Goal: Complete application form: Complete application form

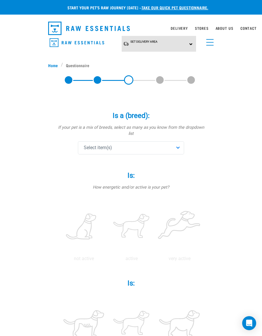
click at [191, 44] on div "Set Delivery Area North Island South Island" at bounding box center [159, 44] width 75 height 16
click at [144, 69] on link "[GEOGRAPHIC_DATA]" at bounding box center [151, 70] width 58 height 10
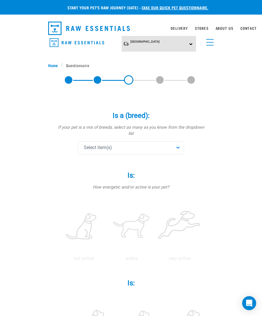
click at [183, 141] on div "Select item(s)" at bounding box center [131, 147] width 106 height 13
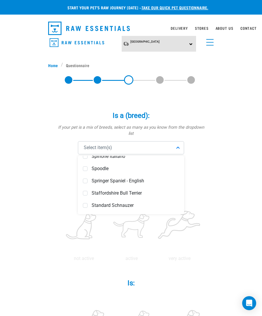
scroll to position [2202, 0]
click at [139, 189] on span "Staffordshire Bull Terrier" at bounding box center [136, 192] width 88 height 6
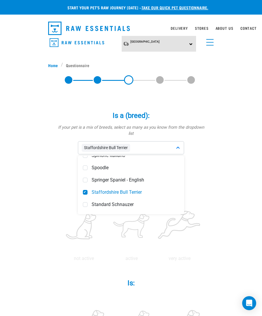
click at [121, 144] on span "Staffordshire Bull Terrier" at bounding box center [106, 148] width 48 height 8
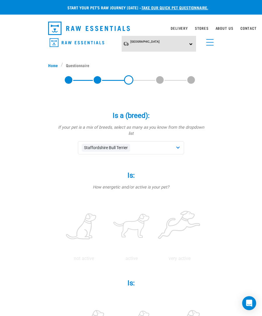
click at [137, 170] on label "Is: *" at bounding box center [131, 175] width 152 height 11
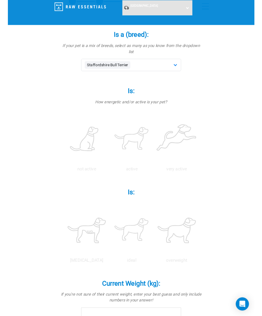
scroll to position [31, 0]
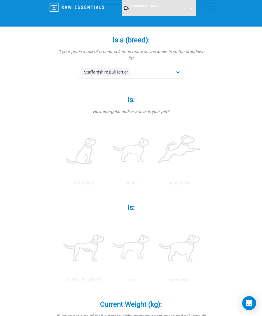
click at [157, 176] on label at bounding box center [180, 151] width 46 height 50
click at [155, 184] on input "radio" at bounding box center [155, 184] width 0 height 0
radio input "true"
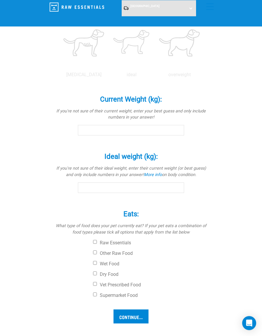
scroll to position [236, 0]
click at [154, 68] on label at bounding box center [132, 43] width 46 height 50
click at [108, 76] on input "radio" at bounding box center [108, 76] width 0 height 0
radio input "true"
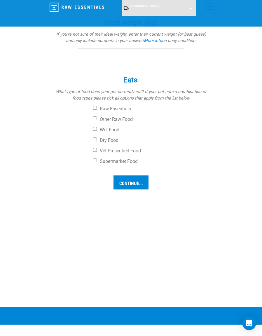
scroll to position [370, 0]
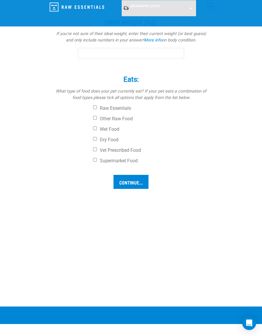
click at [99, 122] on label "Other Raw Food" at bounding box center [150, 119] width 114 height 6
click at [97, 120] on input "Other Raw Food" at bounding box center [95, 118] width 4 height 4
checkbox input "true"
click at [101, 143] on label "Dry Food" at bounding box center [150, 140] width 114 height 6
click at [97, 141] on input "Dry Food" at bounding box center [95, 139] width 4 height 4
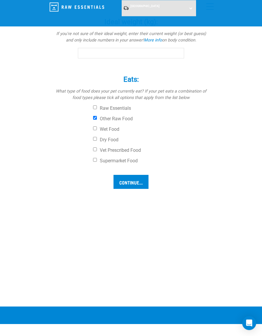
checkbox input "true"
click at [145, 189] on input "Continue..." at bounding box center [130, 182] width 35 height 14
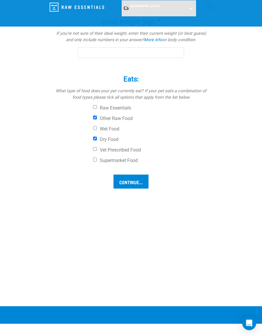
scroll to position [382, 0]
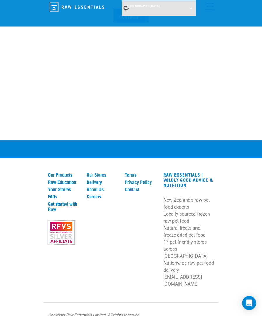
scroll to position [533, 0]
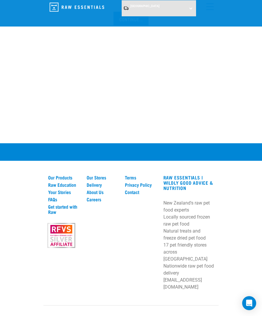
click at [136, 26] on input "Continue..." at bounding box center [130, 19] width 35 height 14
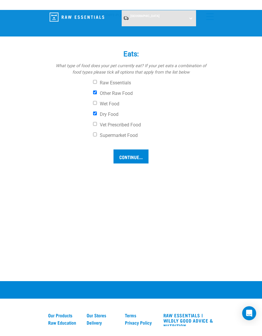
scroll to position [396, 0]
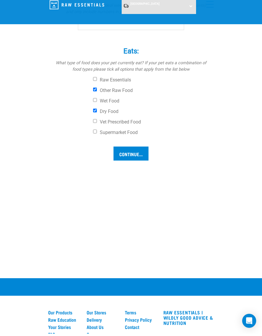
type input "15"
click at [161, 32] on input "Ideal weight (kg): *" at bounding box center [131, 27] width 106 height 11
type input "30"
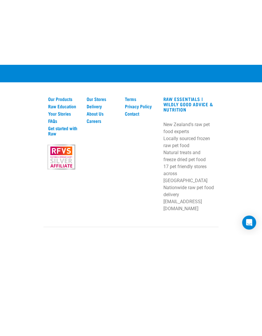
scroll to position [612, 0]
